Goal: Task Accomplishment & Management: Manage account settings

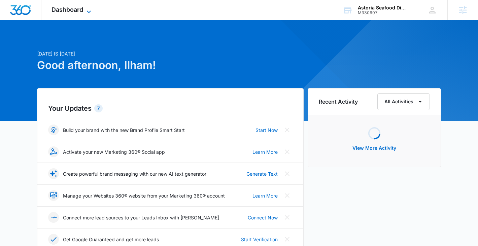
click at [79, 9] on span "Dashboard" at bounding box center [68, 9] width 32 height 7
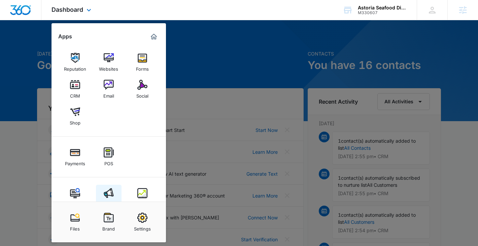
scroll to position [17, 0]
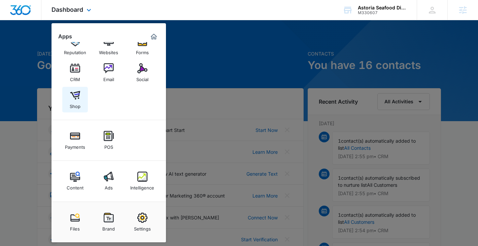
click at [77, 99] on img at bounding box center [75, 95] width 10 height 10
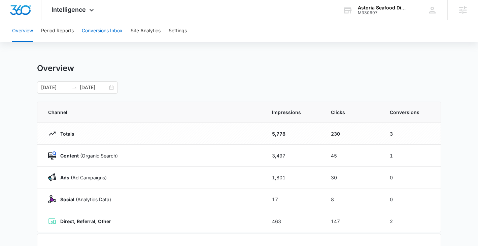
click at [117, 32] on button "Conversions Inbox" at bounding box center [102, 31] width 41 height 22
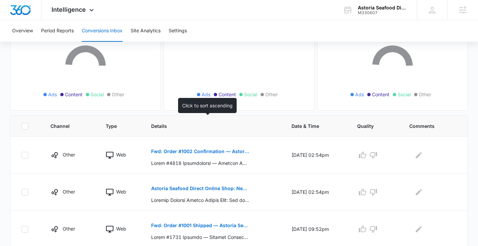
scroll to position [94, 0]
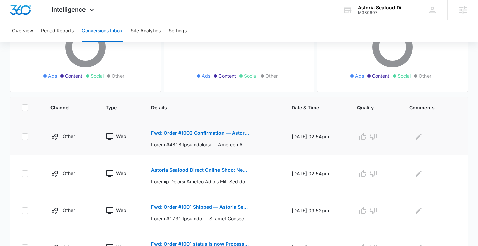
click at [197, 134] on p "Fwd: Order #1002 Confirmation — Astoria Seafood Direct Online Shop" at bounding box center [200, 133] width 98 height 5
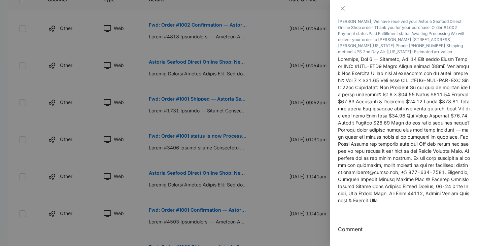
scroll to position [122, 0]
click at [345, 12] on div at bounding box center [404, 8] width 148 height 17
click at [344, 7] on icon "close" at bounding box center [342, 8] width 5 height 5
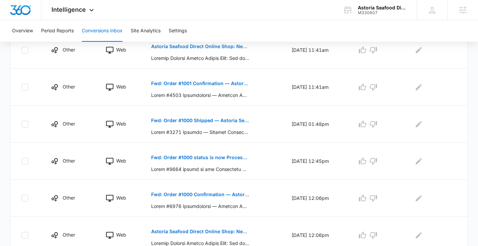
scroll to position [357, 0]
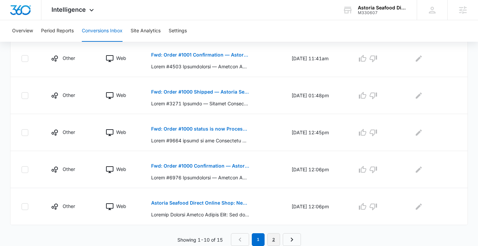
click at [272, 237] on link "2" at bounding box center [273, 239] width 13 height 13
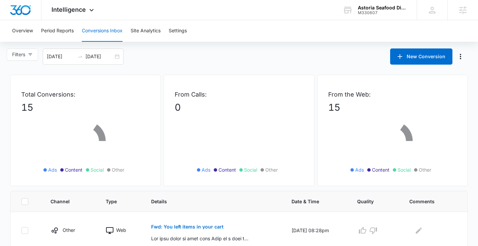
scroll to position [172, 0]
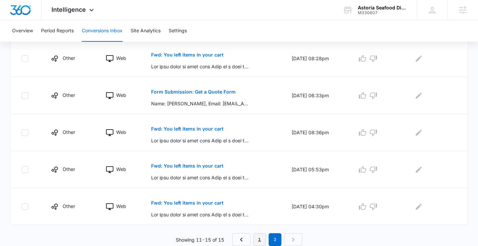
click at [258, 239] on link "1" at bounding box center [259, 239] width 13 height 13
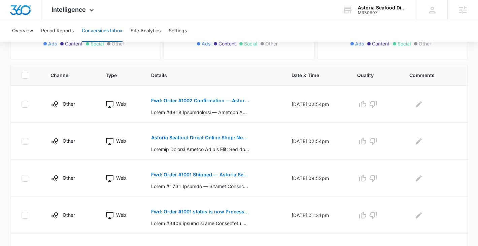
scroll to position [129, 0]
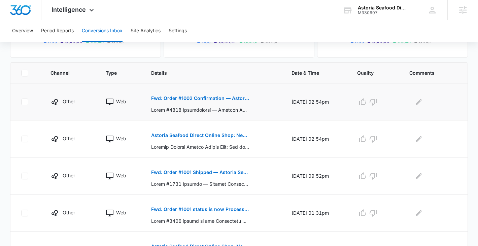
click at [198, 97] on p "Fwd: Order #1002 Confirmation — Astoria Seafood Direct Online Shop" at bounding box center [200, 98] width 98 height 5
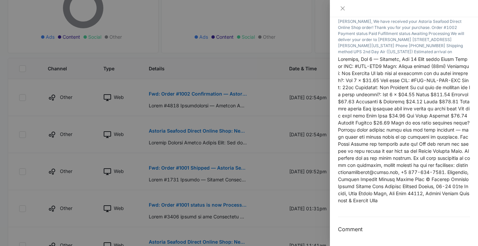
scroll to position [133, 0]
click at [344, 11] on div at bounding box center [404, 8] width 148 height 17
click at [342, 6] on icon "close" at bounding box center [342, 8] width 5 height 5
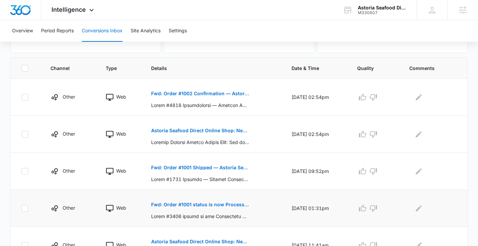
click at [169, 203] on p "Fwd: Order #1001 status is now Processing — Astoria Seafood Direct Online Shop" at bounding box center [200, 204] width 98 height 5
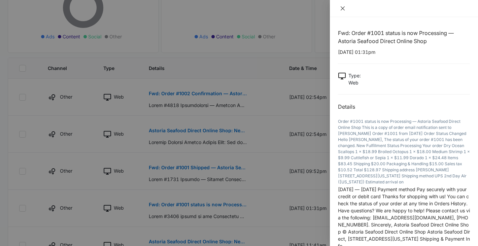
click at [341, 9] on icon "close" at bounding box center [342, 8] width 5 height 5
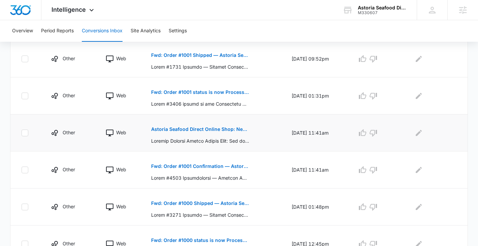
scroll to position [248, 0]
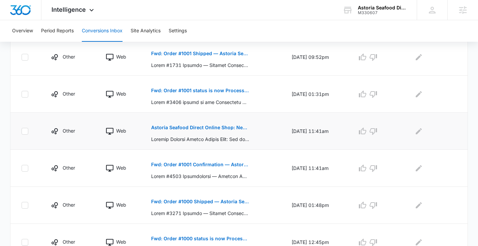
click at [217, 129] on p "Astoria Seafood Direct Online Shop: New order #1001 from Paola Laudazi" at bounding box center [200, 127] width 98 height 5
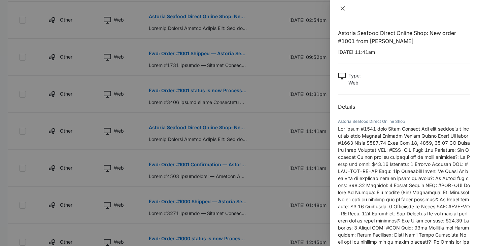
click at [345, 7] on icon "close" at bounding box center [342, 8] width 5 height 5
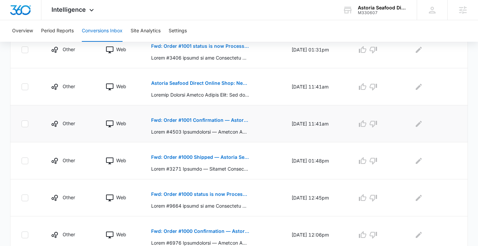
scroll to position [0, 0]
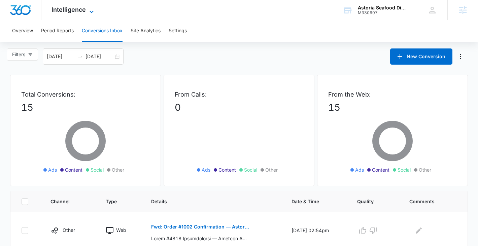
click at [78, 8] on span "Intelligence" at bounding box center [69, 9] width 34 height 7
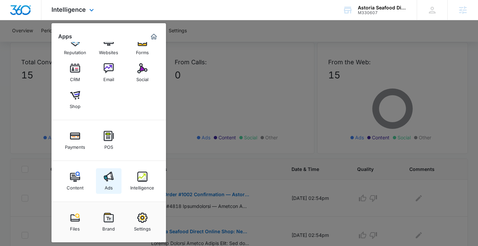
scroll to position [40, 0]
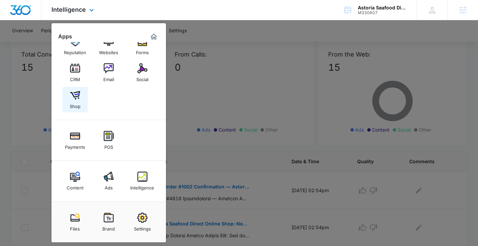
click at [72, 101] on div "Shop" at bounding box center [75, 104] width 11 height 9
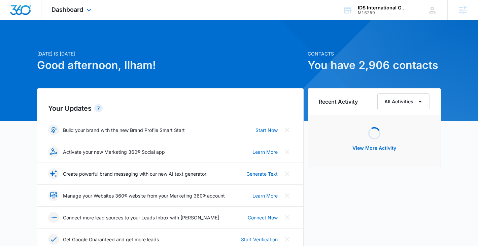
click at [78, 14] on div "Dashboard Apps Reputation Websites Forms CRM Email Social Shop Payments POS Con…" at bounding box center [72, 10] width 62 height 20
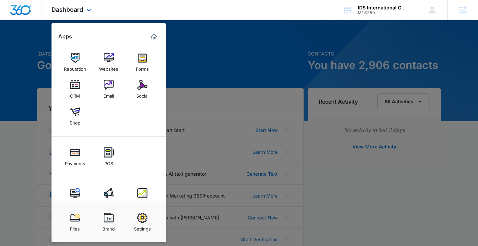
scroll to position [17, 0]
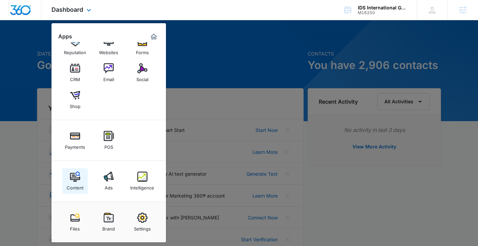
click at [79, 179] on img at bounding box center [75, 177] width 10 height 10
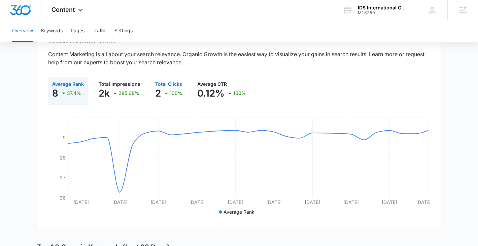
scroll to position [71, 0]
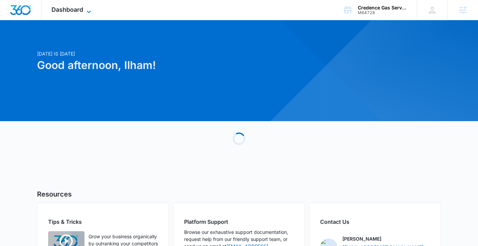
click at [75, 11] on span "Dashboard" at bounding box center [68, 9] width 32 height 7
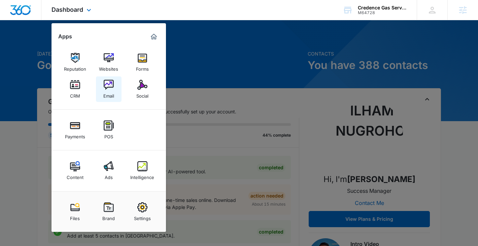
click at [105, 93] on div "Email" at bounding box center [108, 94] width 11 height 9
